Goal: Task Accomplishment & Management: Complete application form

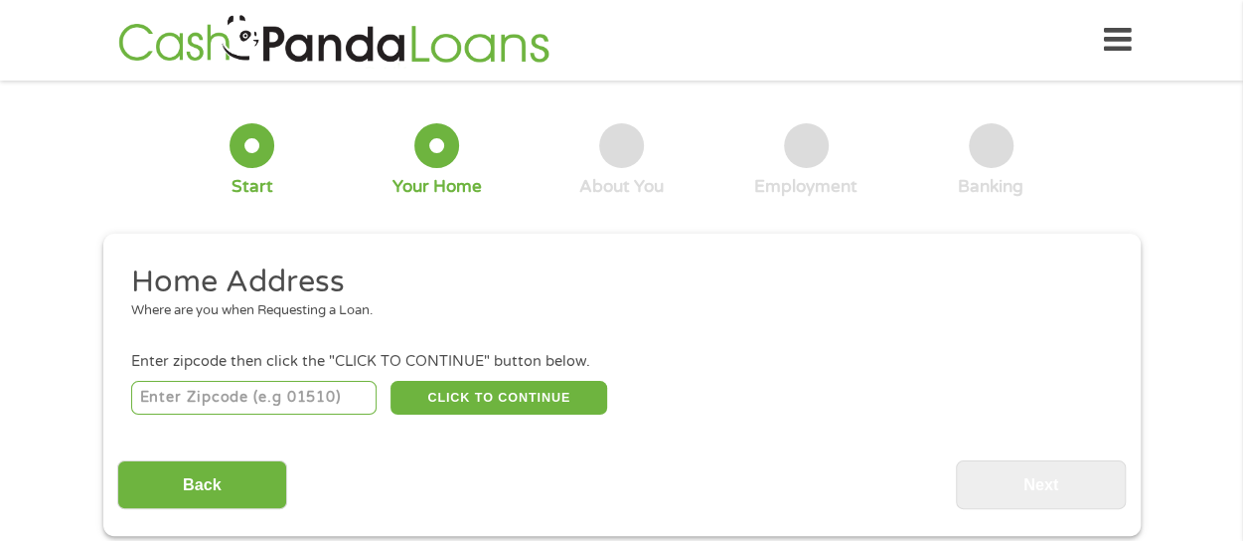
click at [307, 406] on input "number" at bounding box center [253, 398] width 245 height 34
type input "1"
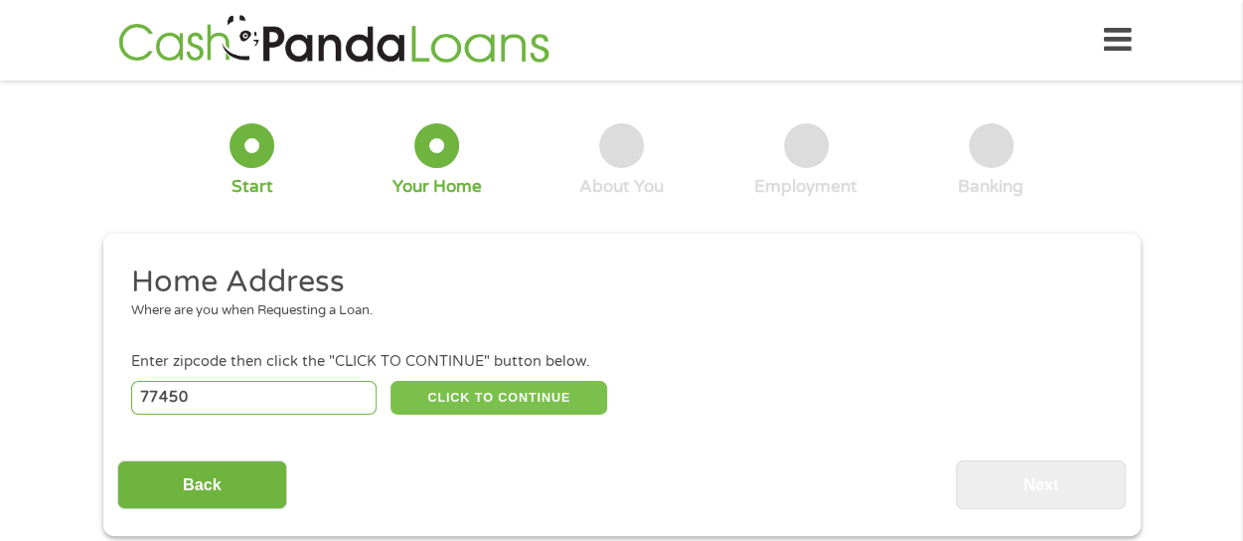
type input "77450"
click at [433, 400] on button "CLICK TO CONTINUE" at bounding box center [499, 398] width 217 height 34
type input "77450"
type input "Katy"
select select "[US_STATE]"
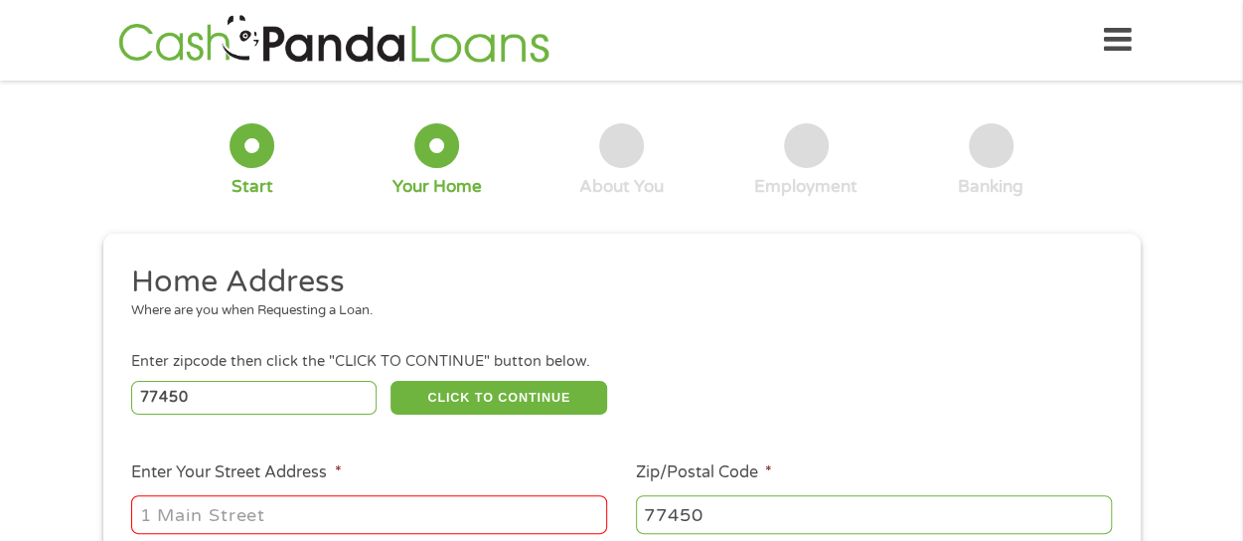
click at [291, 519] on input "Enter Your Street Address *" at bounding box center [369, 514] width 476 height 38
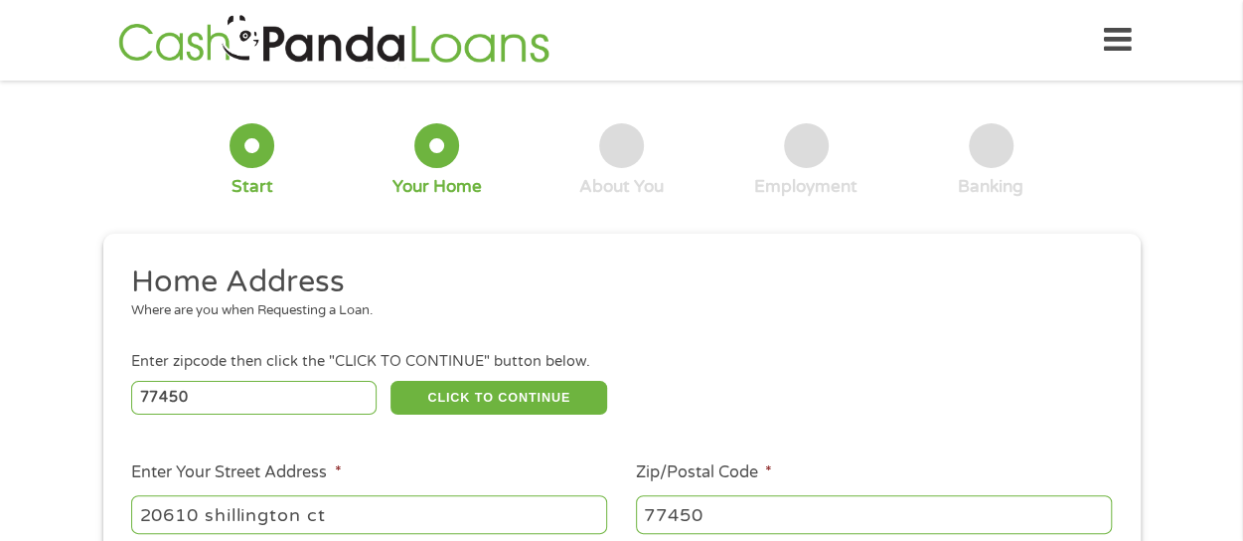
type input "20610 shillington ct"
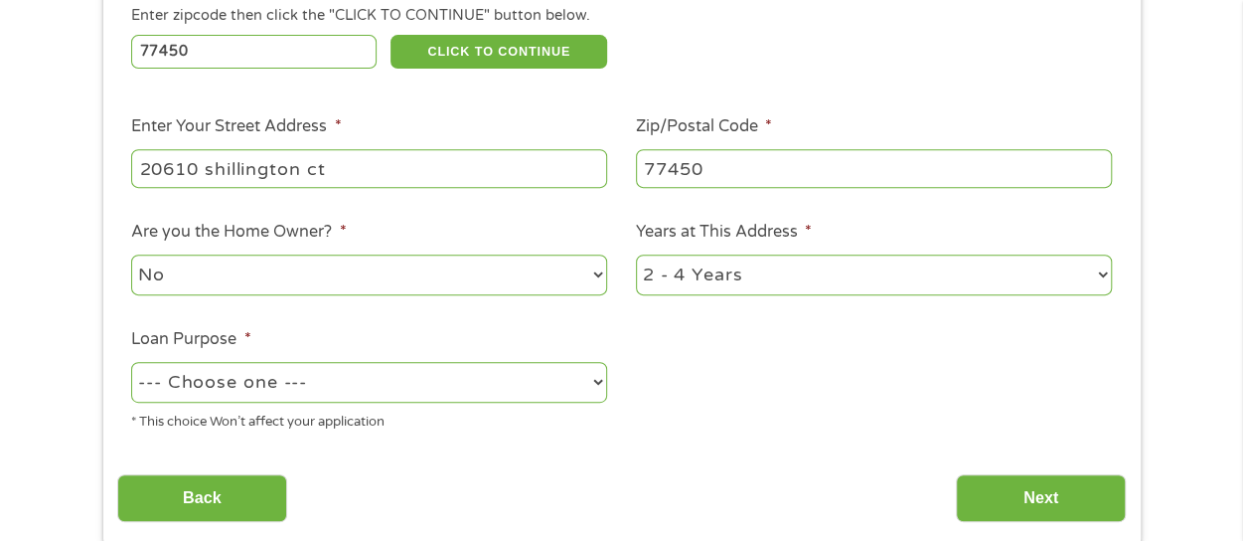
scroll to position [352, 0]
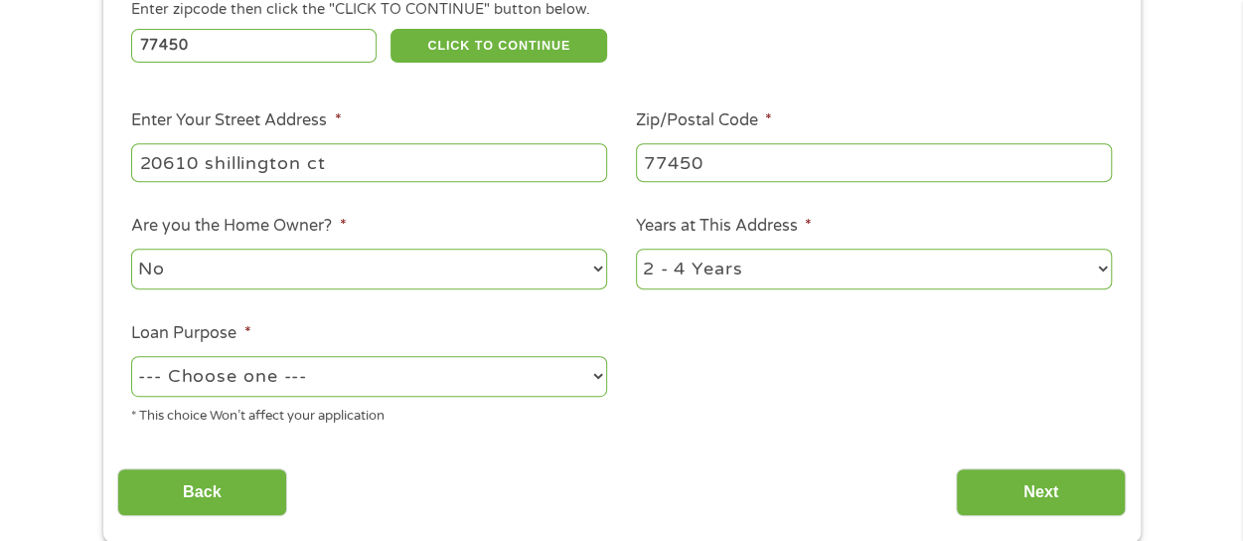
click at [520, 394] on select "--- Choose one --- Pay Bills Debt Consolidation Home Improvement Major Purchase…" at bounding box center [369, 376] width 476 height 41
select select "shorttermcash"
click at [131, 357] on select "--- Choose one --- Pay Bills Debt Consolidation Home Improvement Major Purchase…" at bounding box center [369, 376] width 476 height 41
click at [990, 490] on input "Next" at bounding box center [1041, 492] width 170 height 49
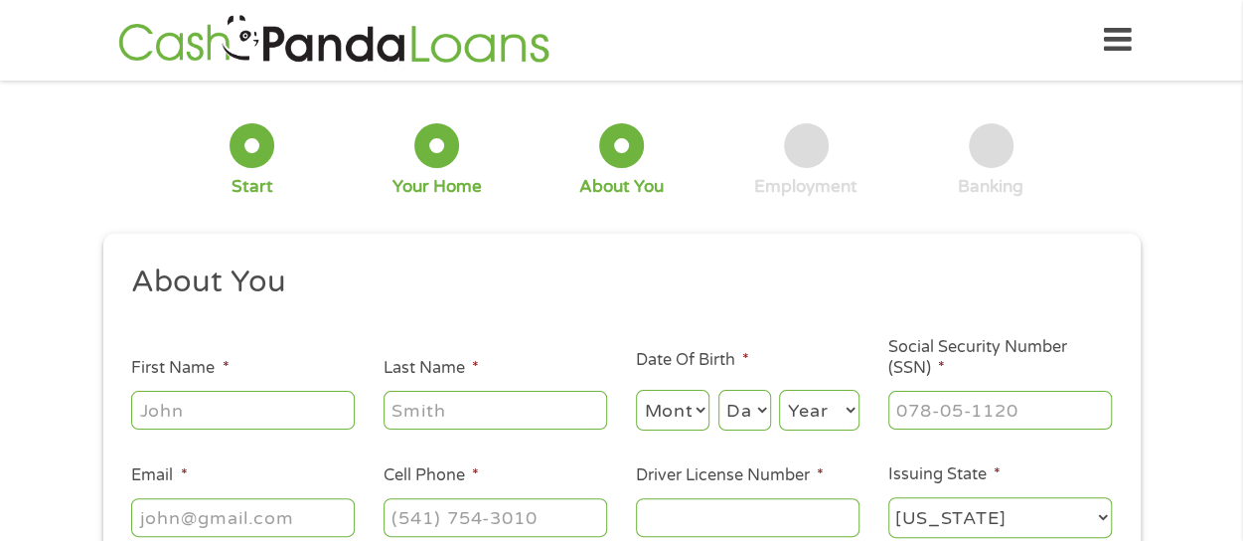
scroll to position [8, 8]
click at [269, 402] on input "First Name *" at bounding box center [243, 410] width 224 height 38
type input "gaye"
type input "[PERSON_NAME]"
select select "8"
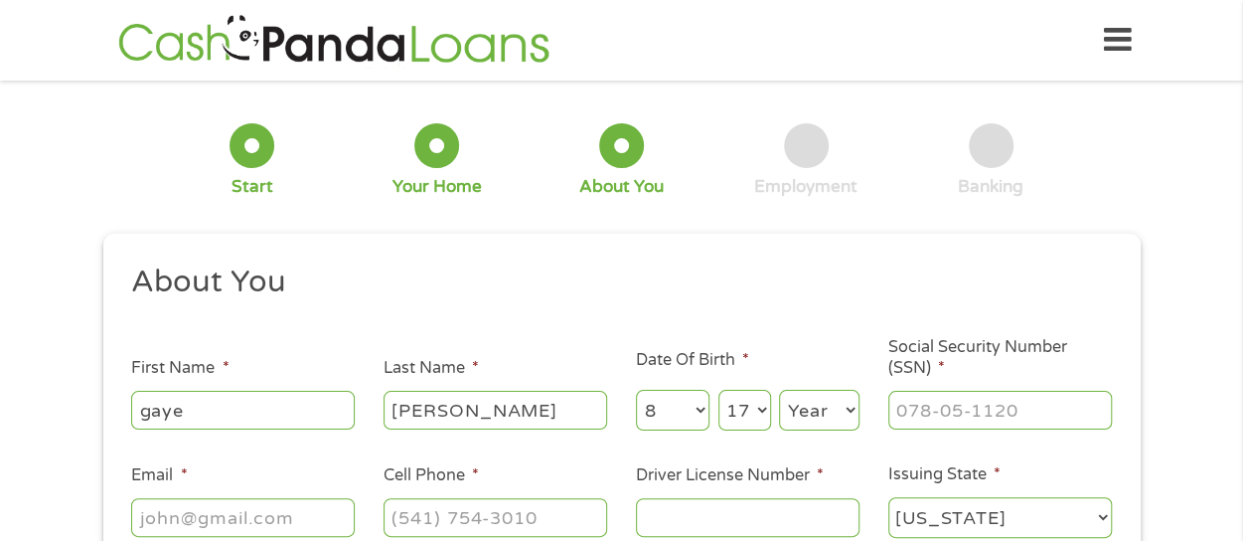
select select "18"
select select "1975"
click at [922, 420] on input "___-__-____" at bounding box center [1001, 410] width 224 height 38
type input "567-45-9993"
click at [283, 515] on input "Email *" at bounding box center [243, 517] width 224 height 38
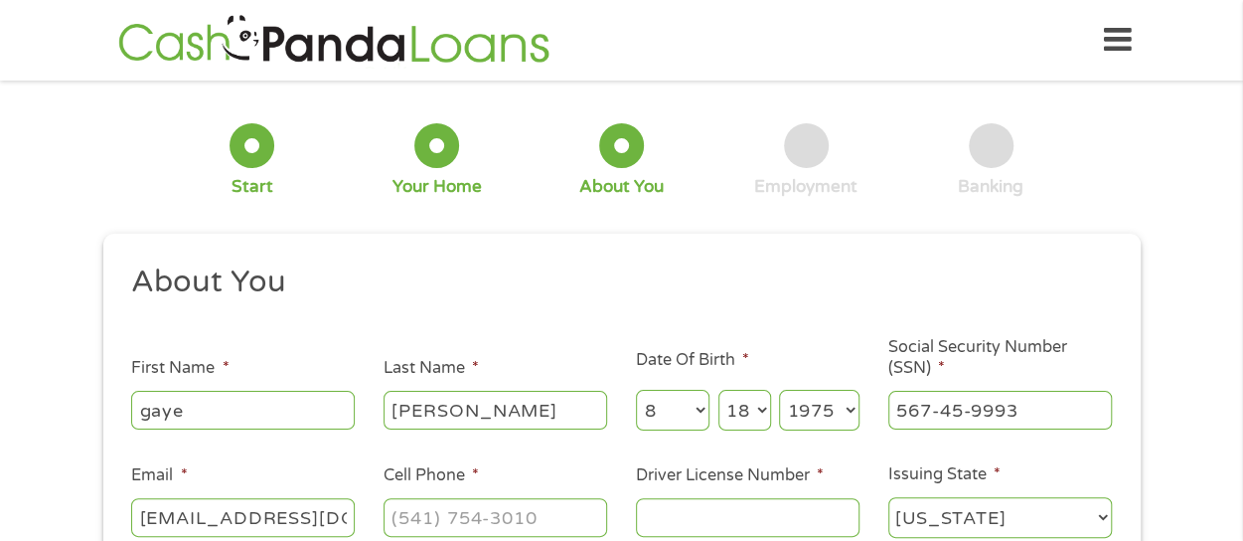
scroll to position [0, 13]
type input "[EMAIL_ADDRESS][DOMAIN_NAME]"
click at [423, 522] on input "(___) ___-____" at bounding box center [496, 517] width 224 height 38
type input "[PHONE_NUMBER]"
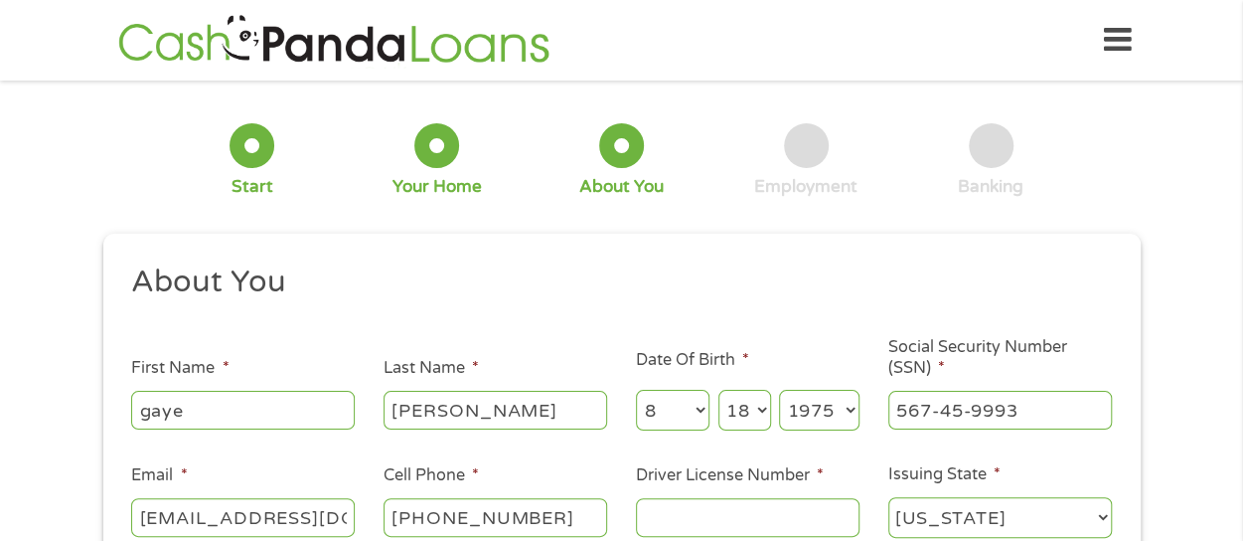
click at [673, 515] on input "Driver License Number *" at bounding box center [748, 517] width 224 height 38
type input "wdl55940f6sb"
click at [992, 518] on select "[US_STATE] [US_STATE] [US_STATE] [US_STATE] [US_STATE] [US_STATE] [US_STATE] [U…" at bounding box center [1001, 517] width 224 height 41
click at [889, 498] on select "[US_STATE] [US_STATE] [US_STATE] [US_STATE] [US_STATE] [US_STATE] [US_STATE] [U…" at bounding box center [1001, 517] width 224 height 41
select select "[US_STATE]"
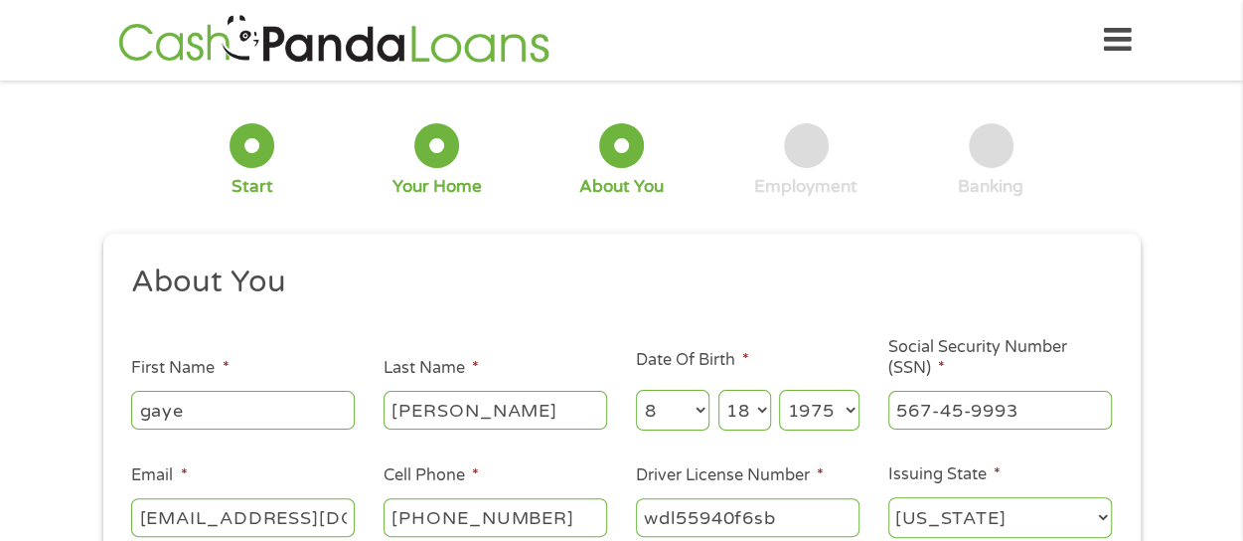
click at [1012, 244] on div "This field is hidden when viewing the form gclid This field is hidden when view…" at bounding box center [622, 446] width 1038 height 424
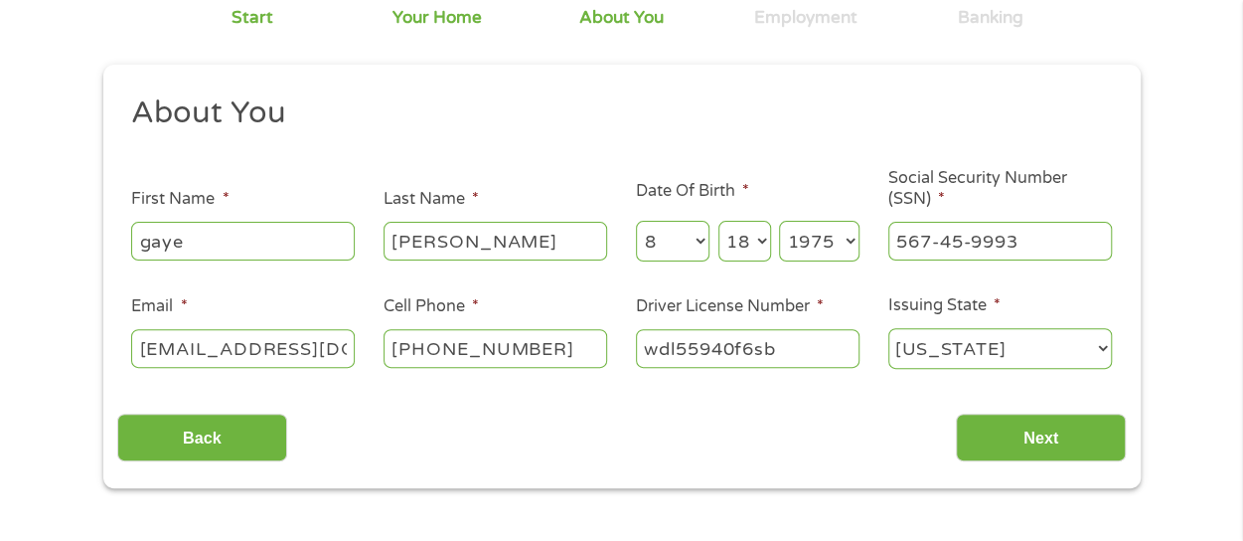
scroll to position [199, 0]
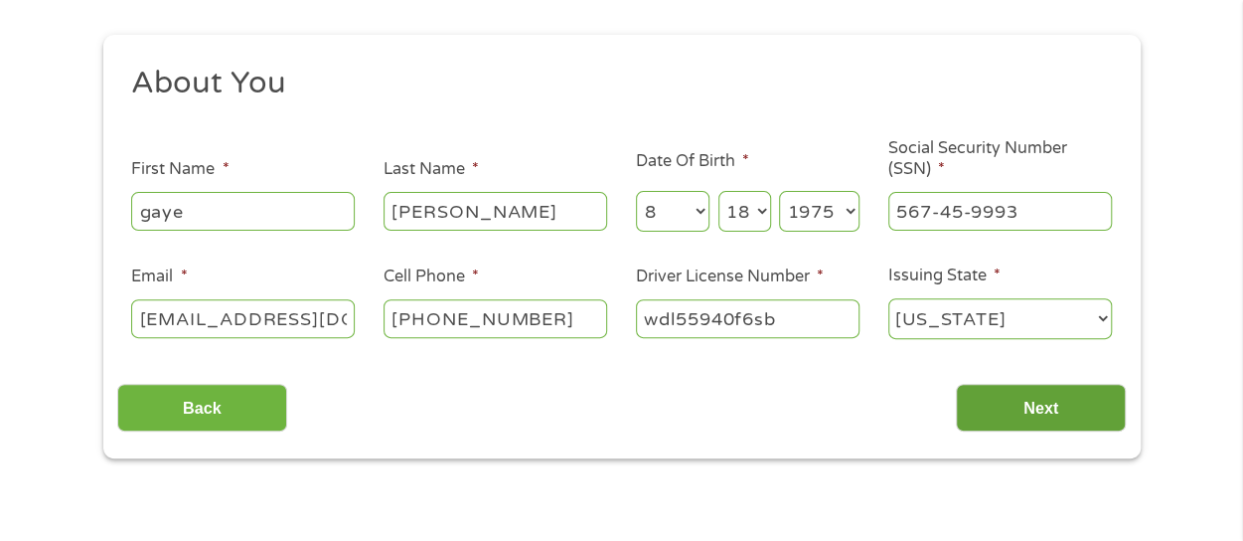
click at [1027, 409] on input "Next" at bounding box center [1041, 408] width 170 height 49
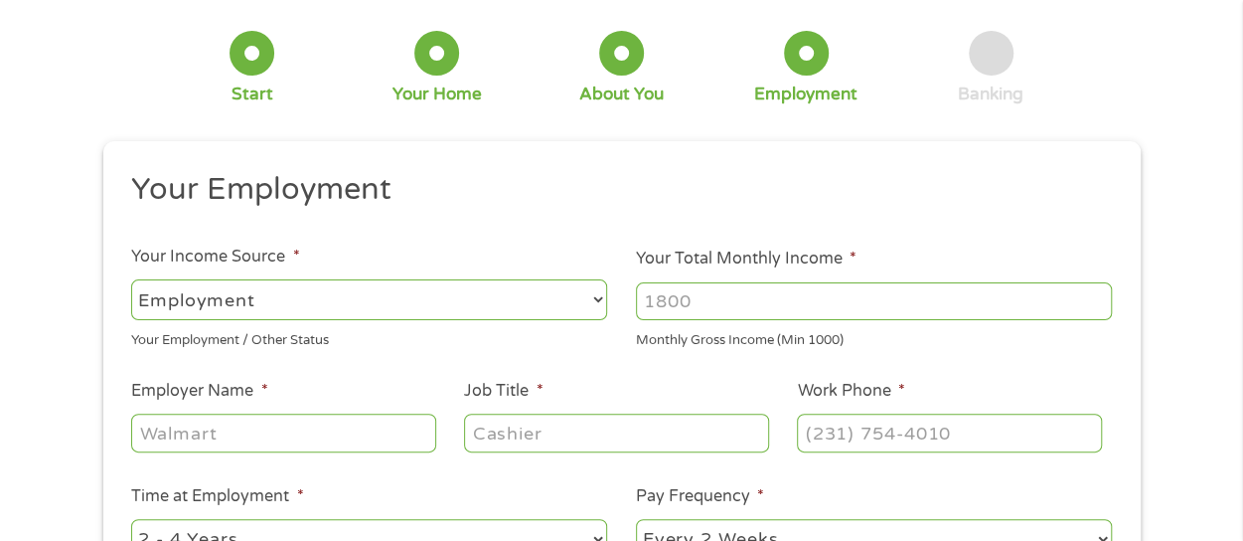
scroll to position [0, 0]
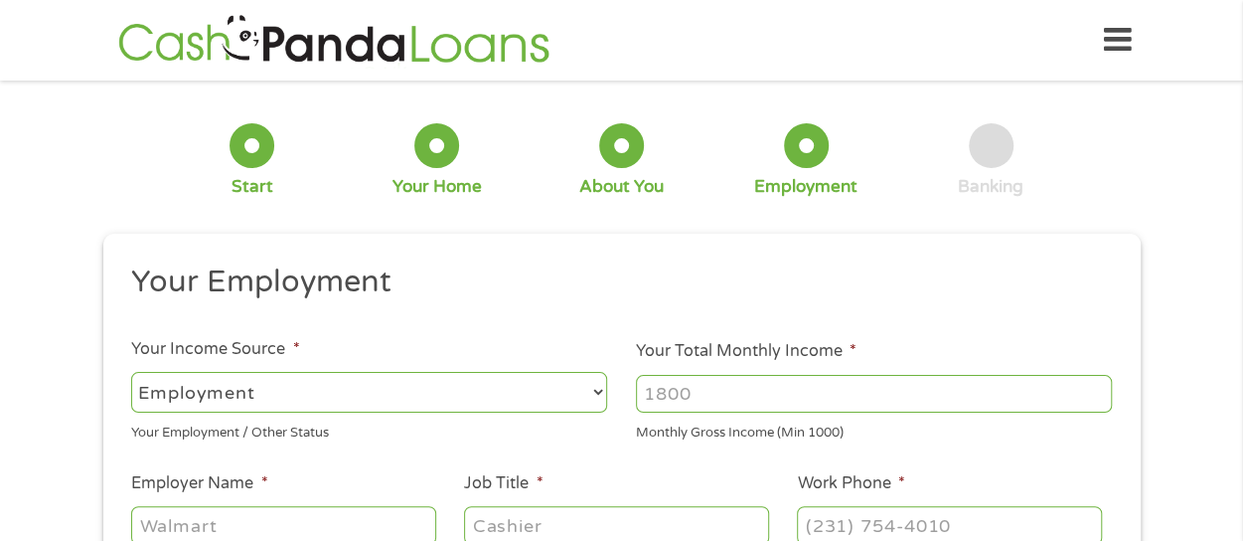
click at [877, 404] on input "Your Total Monthly Income *" at bounding box center [874, 394] width 476 height 38
type input "3400"
click at [285, 522] on input "Employer Name *" at bounding box center [283, 525] width 304 height 38
type input "city of [GEOGRAPHIC_DATA]"
click at [1224, 456] on div "1 Start 2 Your Home 3 About You 4 Employment 5 Banking 6 This field is hidden w…" at bounding box center [621, 486] width 1243 height 784
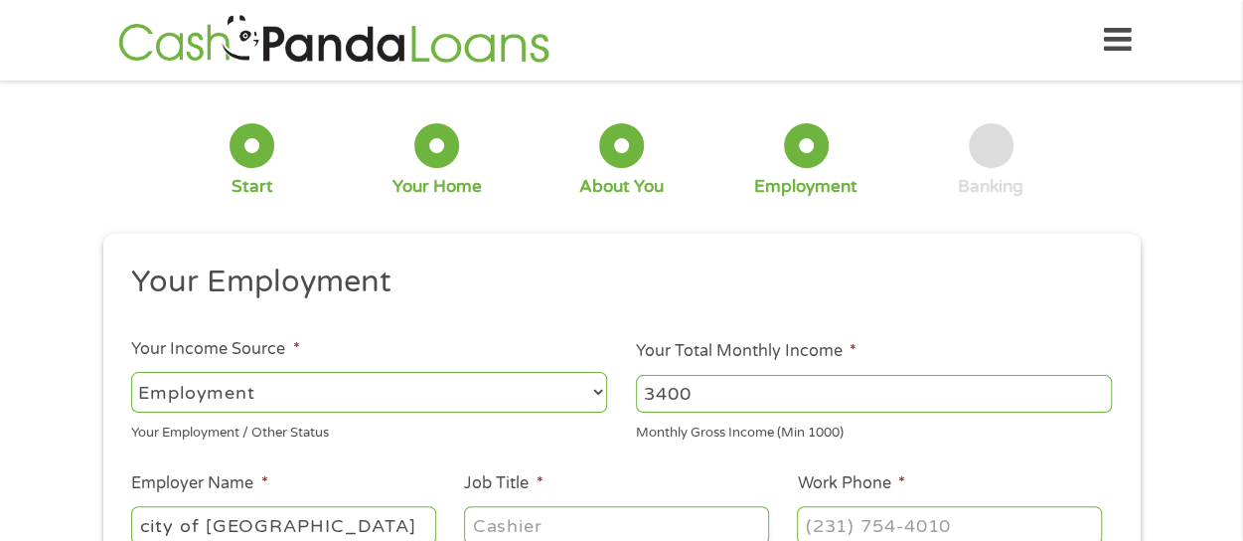
scroll to position [473, 0]
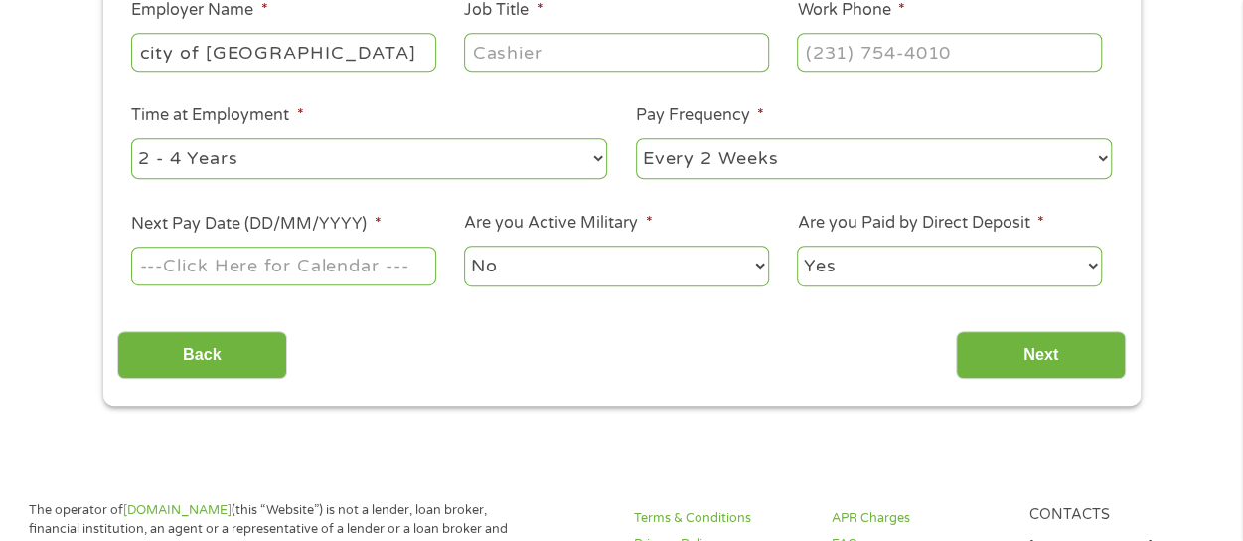
click at [588, 53] on input "Job Title *" at bounding box center [616, 52] width 304 height 38
type input "customer service agent"
click at [579, 158] on select "--- Choose one --- 1 Year or less 1 - 2 Years 2 - 4 Years Over 4 Years" at bounding box center [369, 158] width 476 height 41
select select "12months"
click at [131, 138] on select "--- Choose one --- 1 Year or less 1 - 2 Years 2 - 4 Years Over 4 Years" at bounding box center [369, 158] width 476 height 41
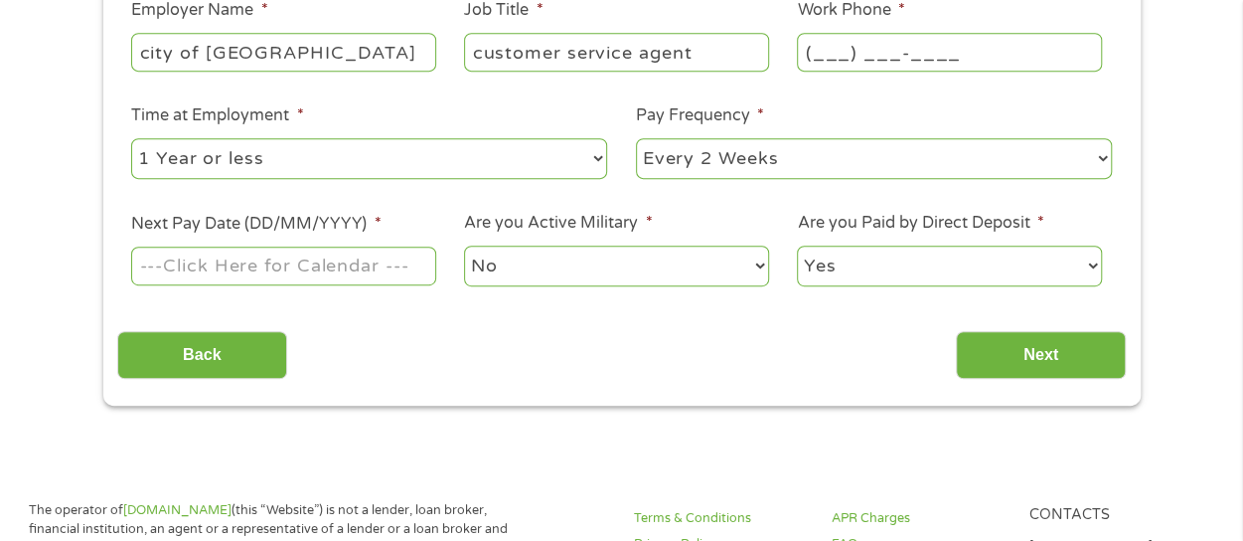
click at [841, 65] on input "(___) ___-____" at bounding box center [949, 52] width 304 height 38
type input "[PHONE_NUMBER]"
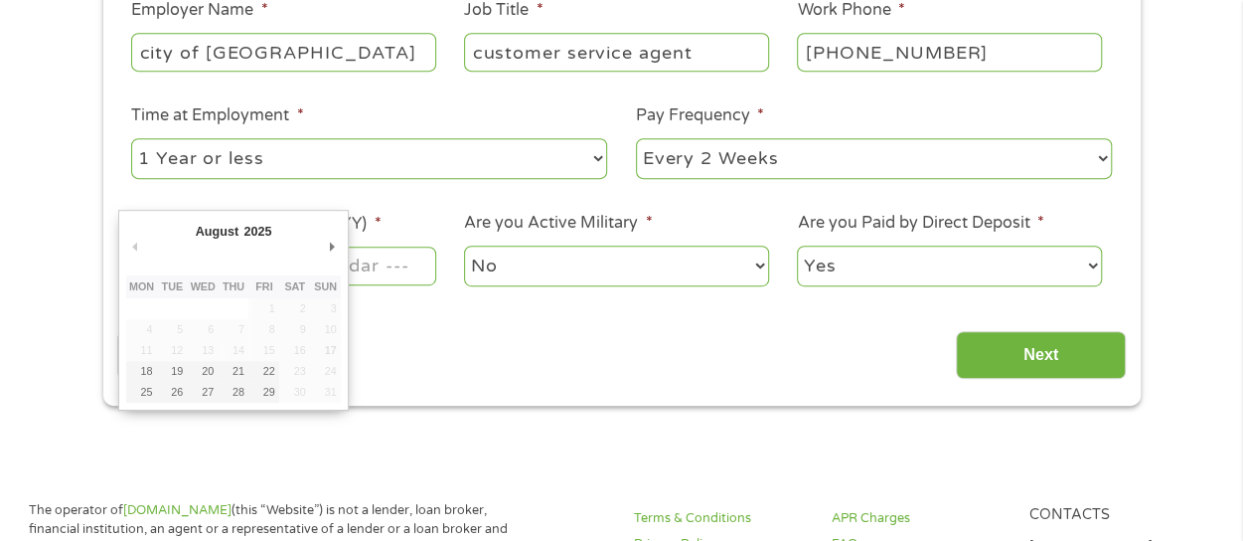
click at [408, 268] on input "Next Pay Date (DD/MM/YYYY) *" at bounding box center [283, 265] width 304 height 38
type input "[DATE]"
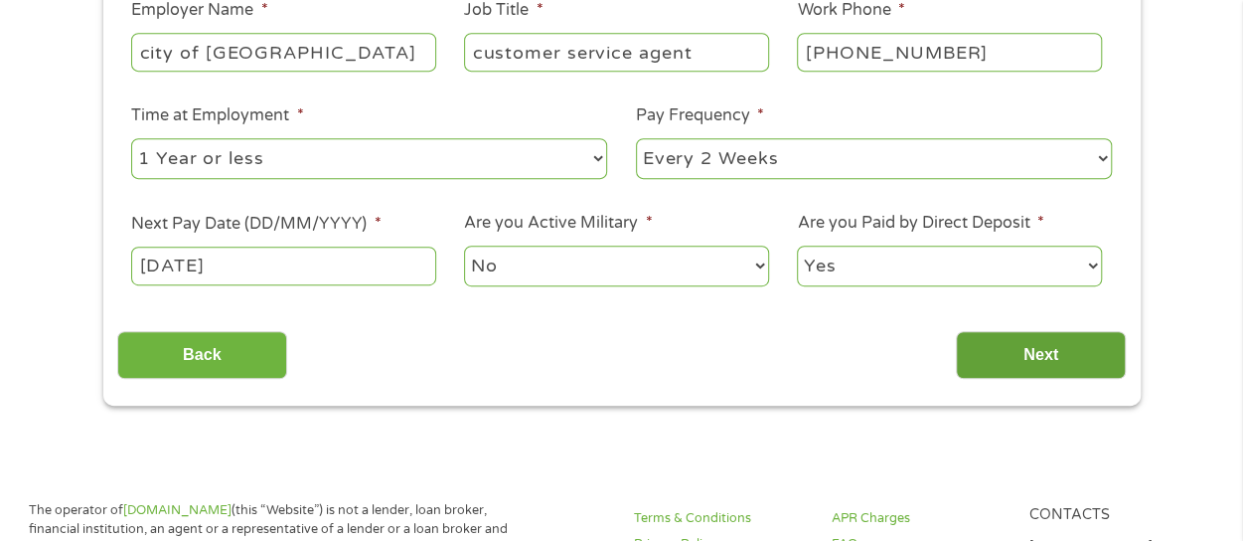
click at [994, 345] on input "Next" at bounding box center [1041, 355] width 170 height 49
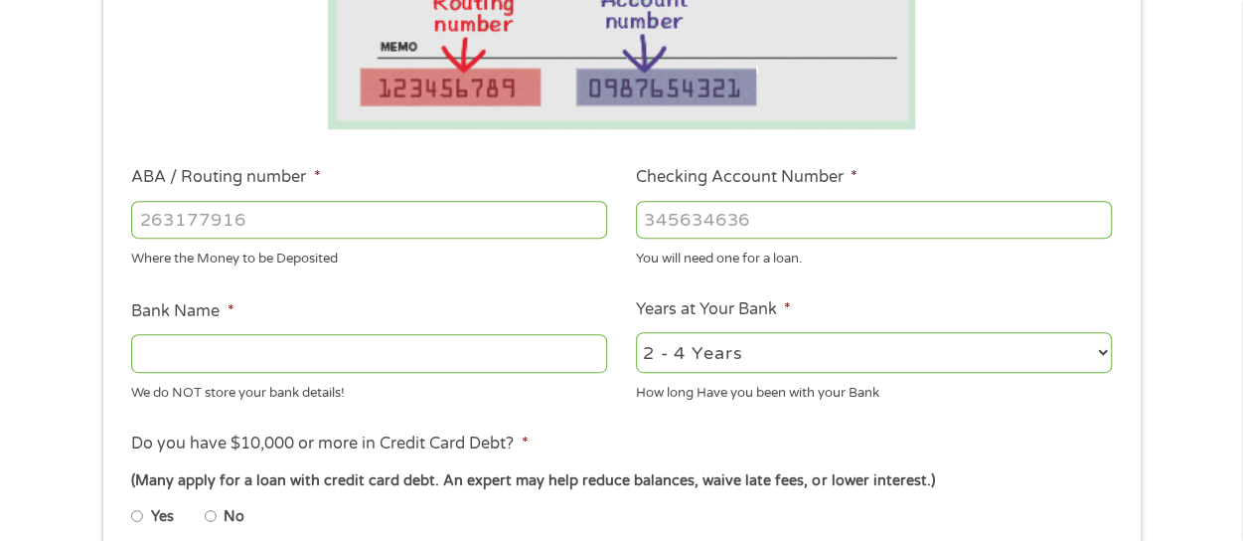
click at [280, 222] on input "ABA / Routing number *" at bounding box center [369, 220] width 476 height 38
click at [234, 232] on input "ABA / Routing number *" at bounding box center [369, 220] width 476 height 38
drag, startPoint x: 234, startPoint y: 232, endPoint x: 313, endPoint y: 208, distance: 83.0
paste input "0"
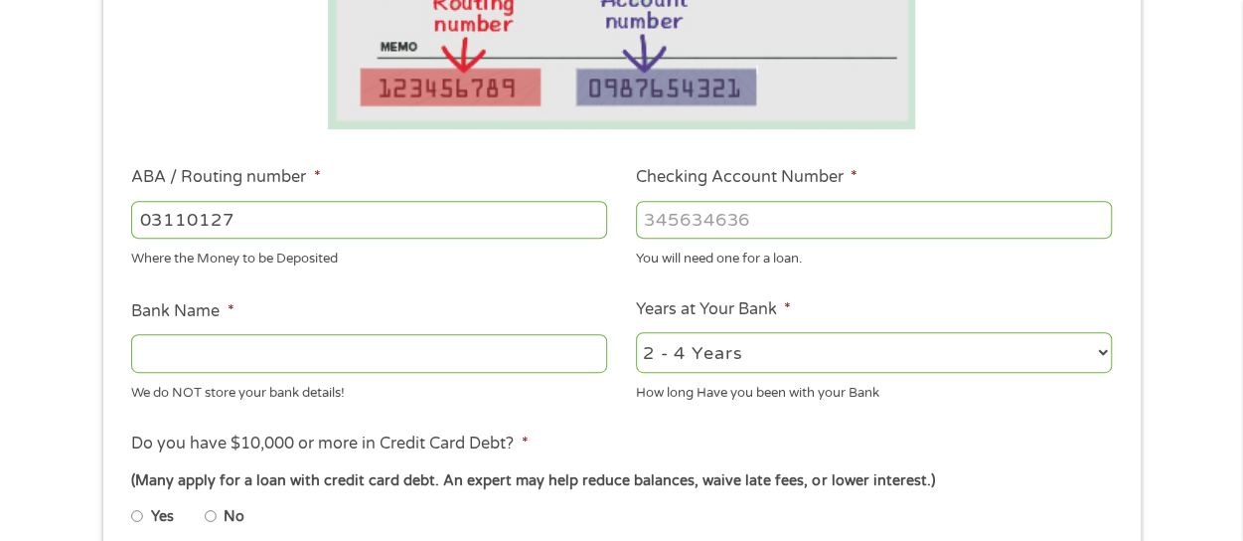
type input "031101279"
type input "THE BANCORP BANK"
type input "031101279"
type input "169115962097"
click at [959, 338] on select "2 - 4 Years 6 - 12 Months 1 - 2 Years Over 4 Years" at bounding box center [874, 352] width 476 height 41
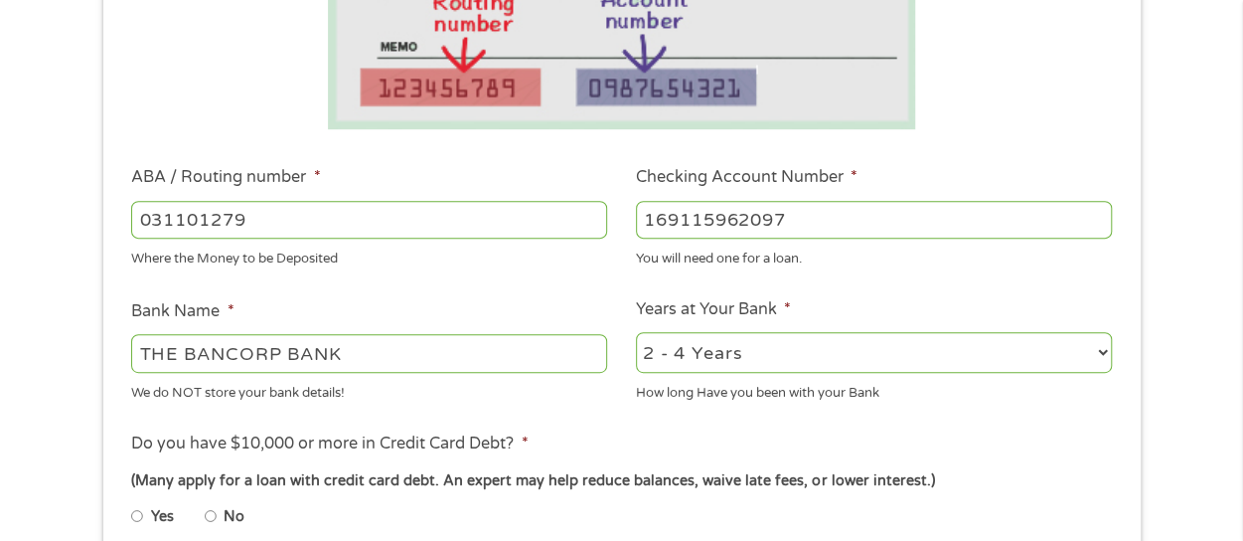
select select "60months"
click at [636, 333] on select "2 - 4 Years 6 - 12 Months 1 - 2 Years Over 4 Years" at bounding box center [874, 352] width 476 height 41
click at [938, 478] on div "(Many apply for a loan with credit card debt. An expert may help reduce balance…" at bounding box center [621, 481] width 980 height 22
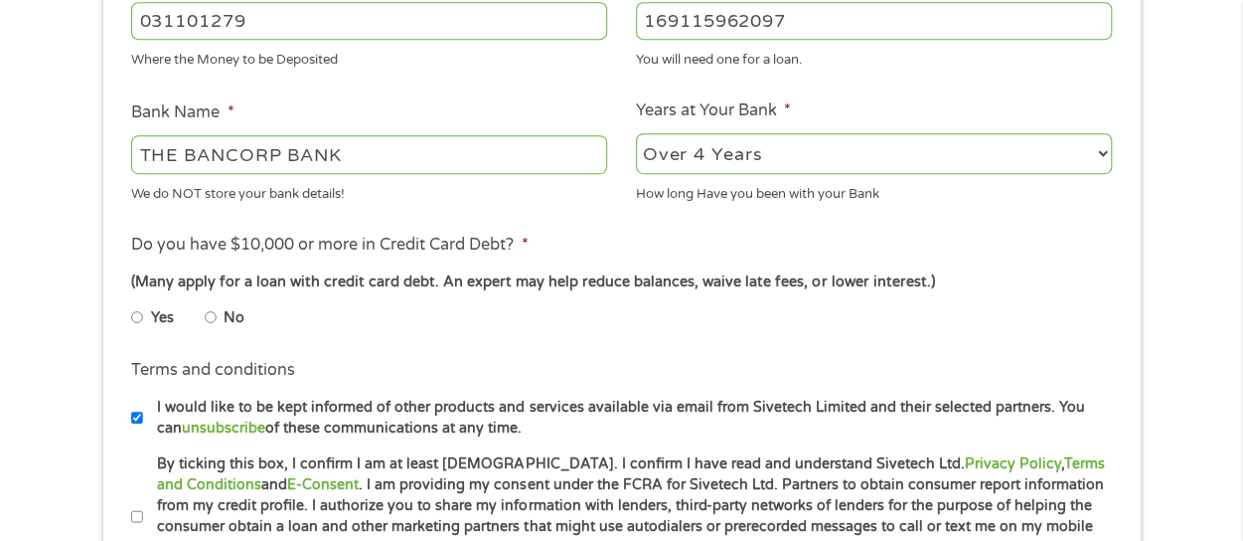
scroll to position [712, 0]
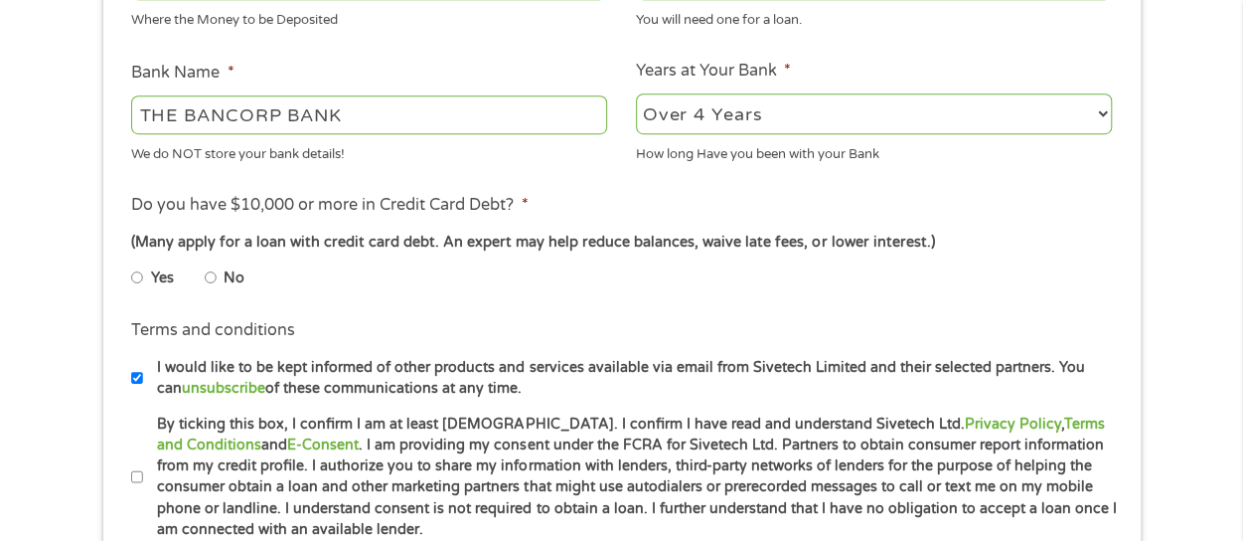
click at [213, 281] on input "No" at bounding box center [211, 277] width 12 height 32
radio input "true"
click at [131, 261] on input "Yes" at bounding box center [137, 277] width 12 height 32
radio input "true"
click at [207, 285] on input "No" at bounding box center [211, 277] width 12 height 32
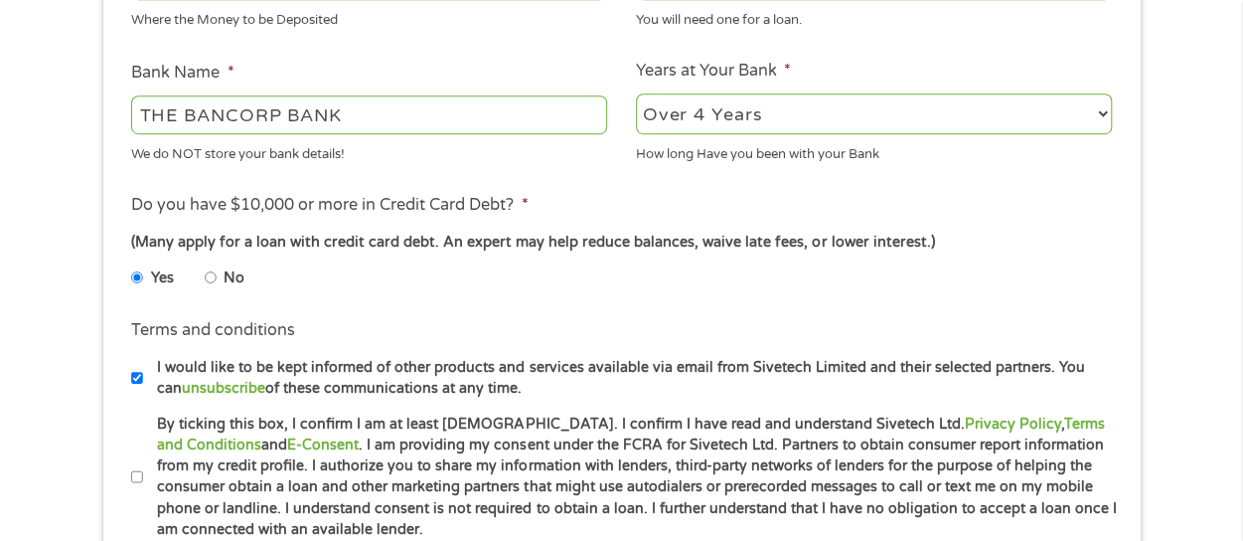
radio input "true"
click at [1006, 289] on div "Yes No" at bounding box center [621, 281] width 980 height 46
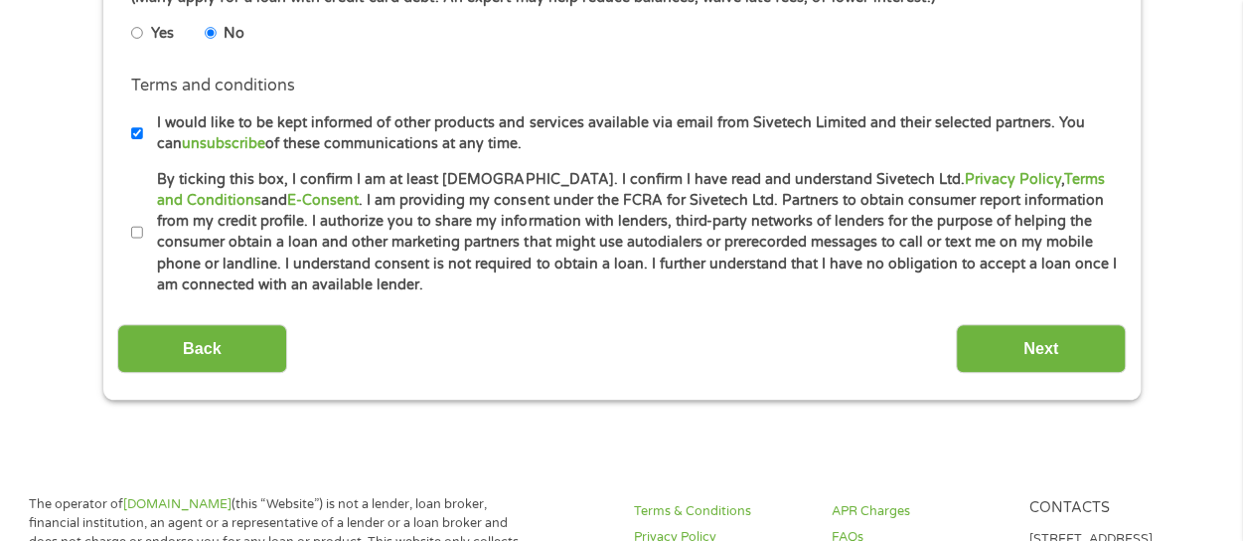
scroll to position [1069, 0]
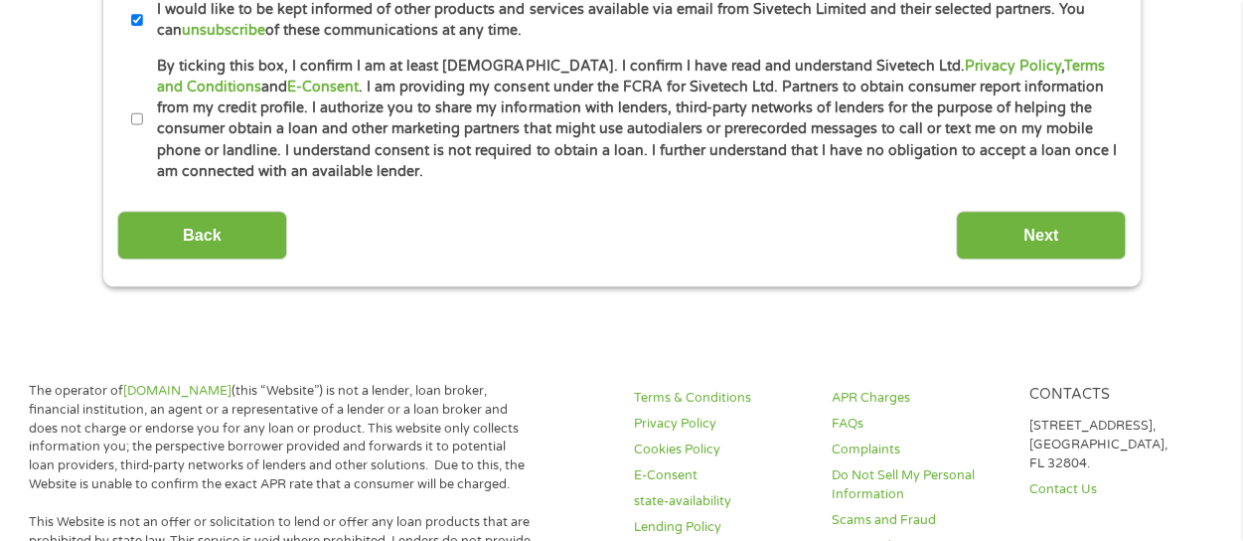
click at [135, 124] on input "By ticking this box, I confirm I am at least [DEMOGRAPHIC_DATA]. I confirm I ha…" at bounding box center [137, 119] width 12 height 32
checkbox input "true"
click at [1071, 226] on input "Next" at bounding box center [1041, 235] width 170 height 49
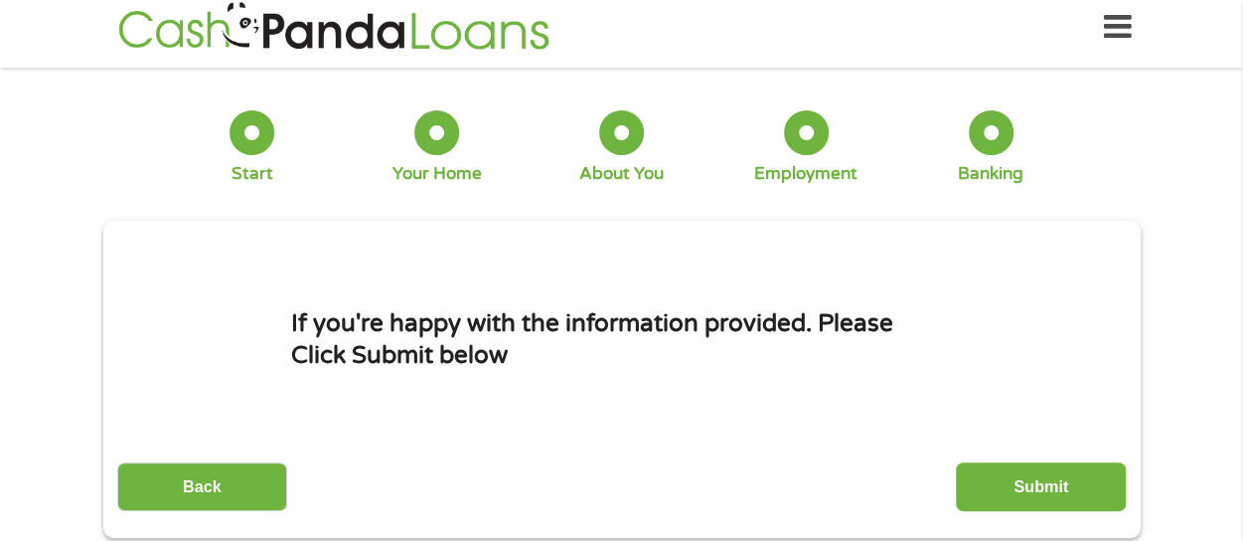
scroll to position [0, 0]
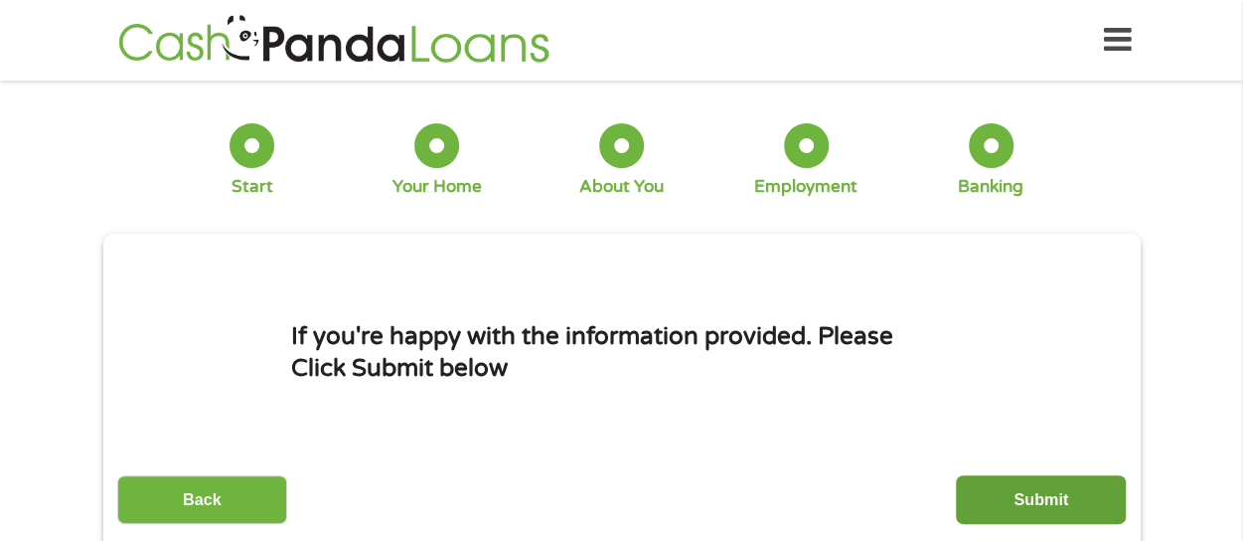
click at [1049, 496] on input "Submit" at bounding box center [1041, 499] width 170 height 49
